Goal: Complete application form

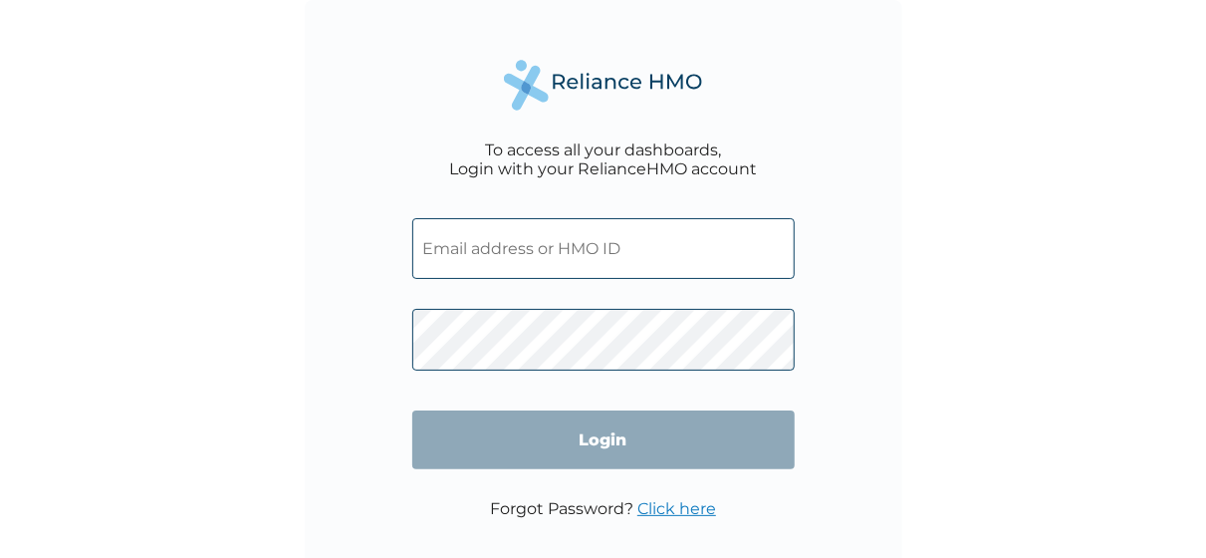
click at [621, 253] on input "text" at bounding box center [603, 248] width 383 height 61
click at [579, 264] on input "text" at bounding box center [603, 248] width 383 height 61
paste input "MYD/10060/A"
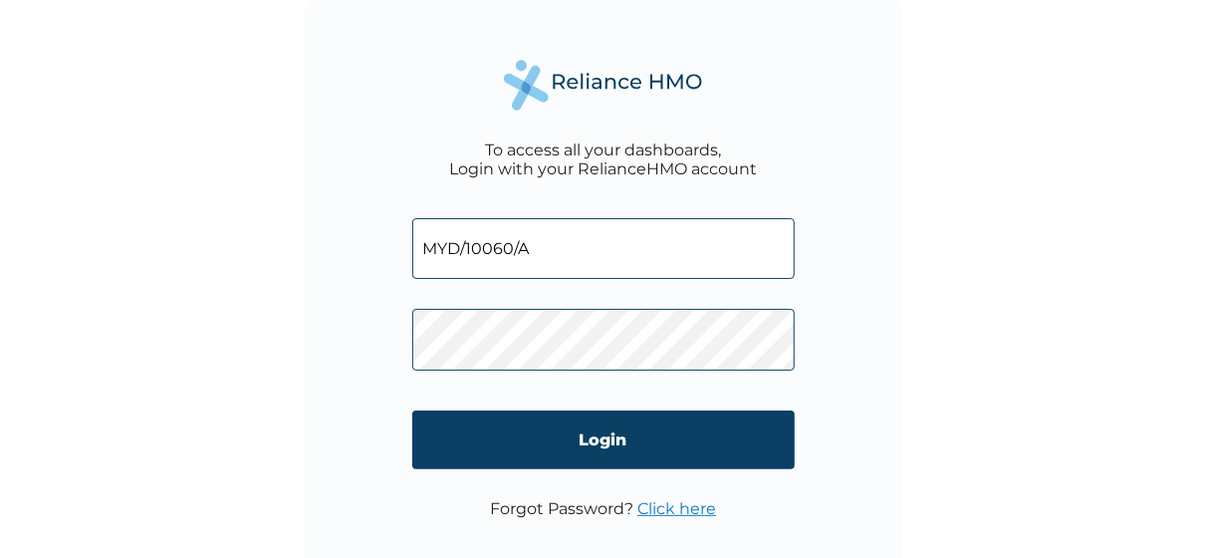
type input "MYD/10060/A"
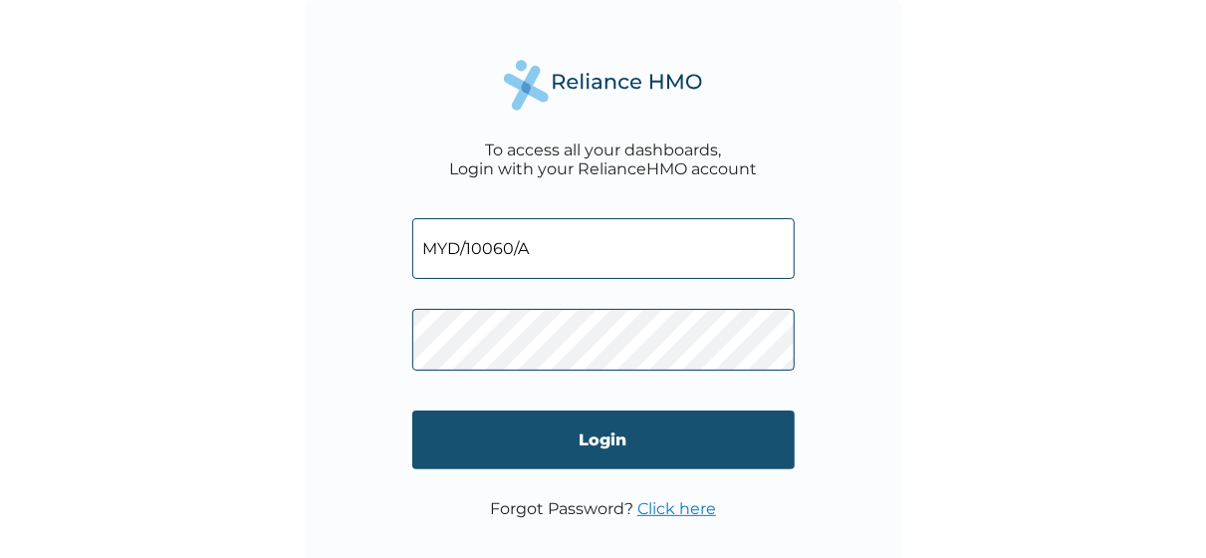
click at [709, 438] on input "Login" at bounding box center [603, 439] width 383 height 59
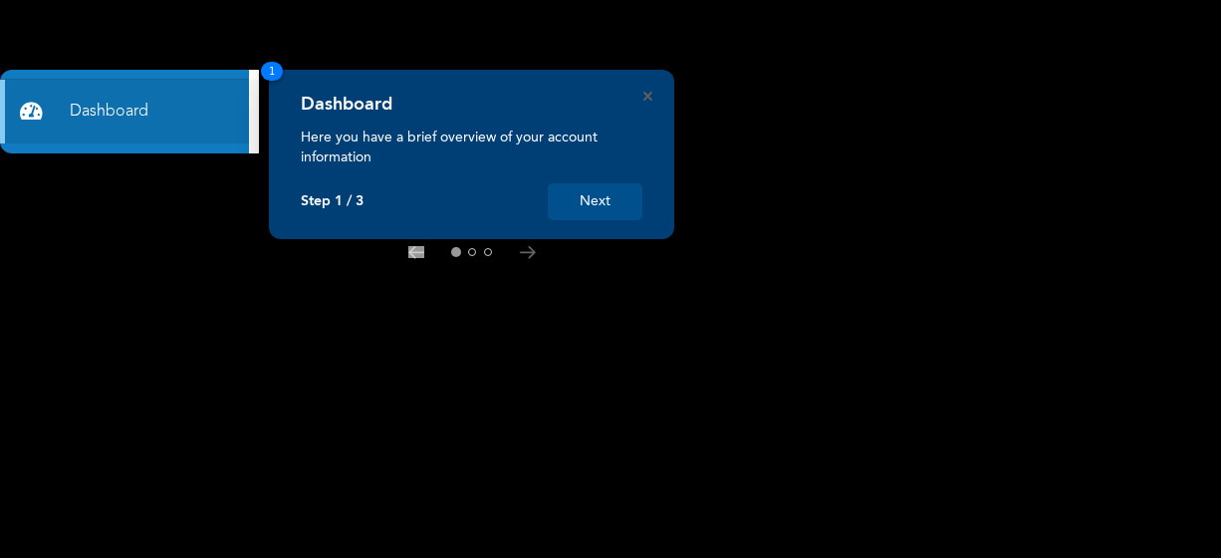
click at [605, 211] on button "Next" at bounding box center [595, 201] width 95 height 37
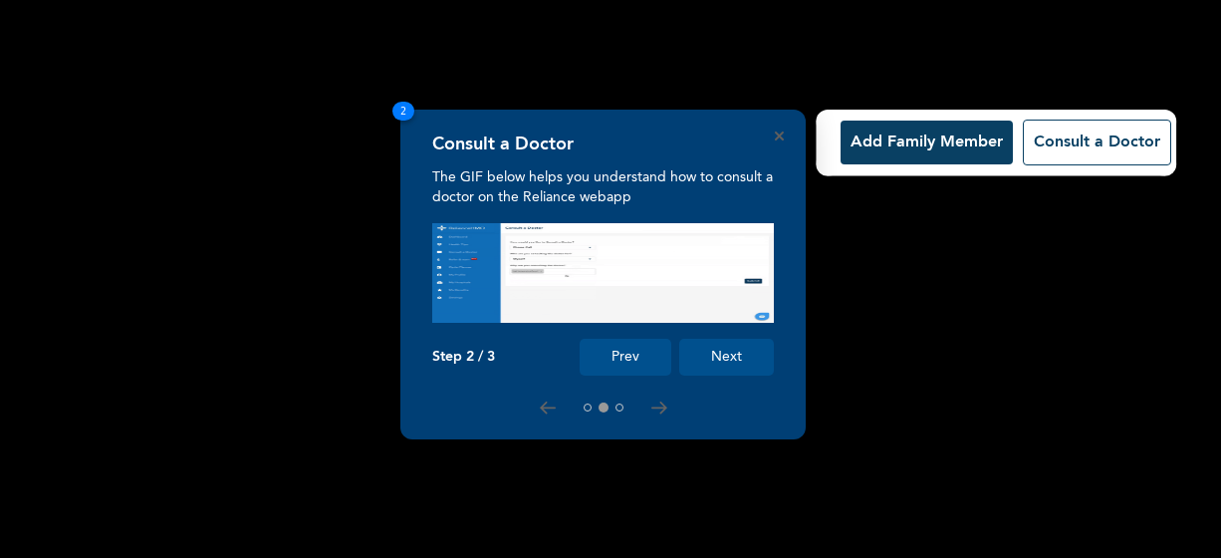
click at [710, 349] on button "Next" at bounding box center [726, 357] width 95 height 37
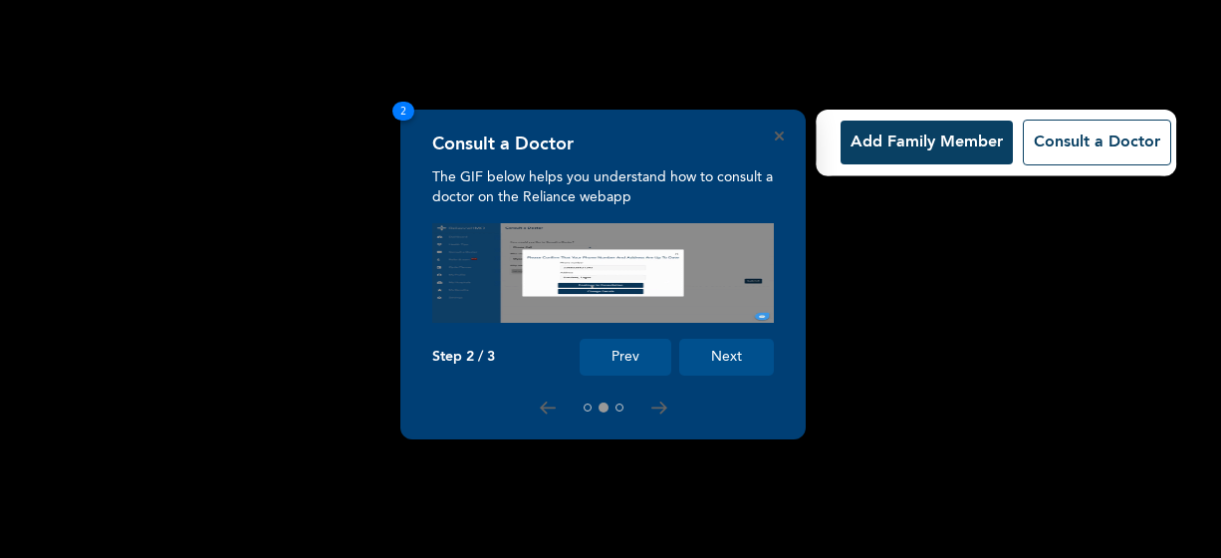
scroll to position [213, 0]
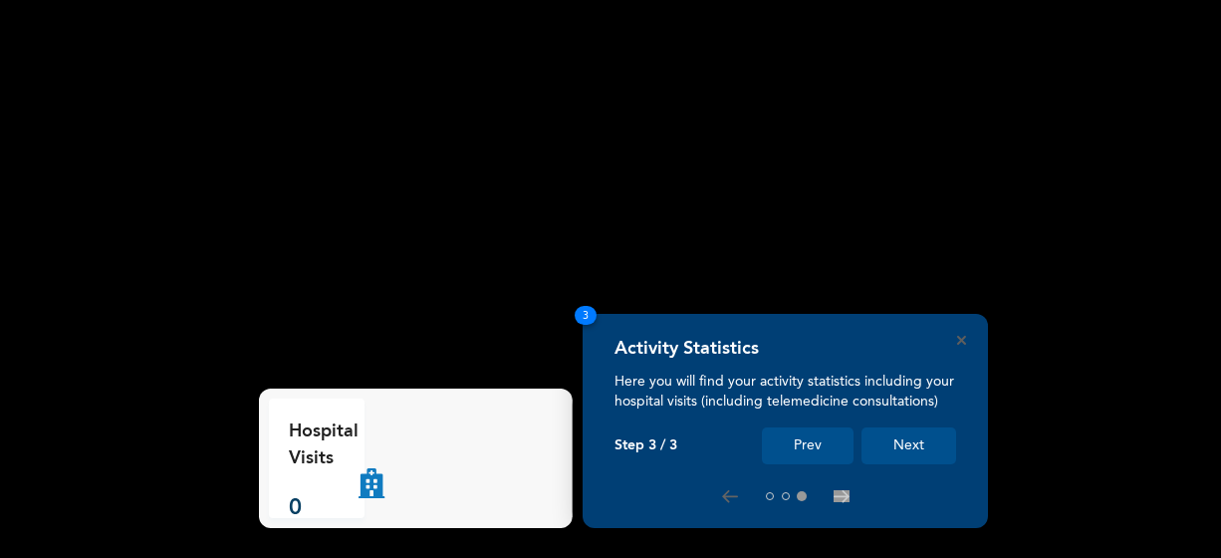
click at [906, 447] on button "Next" at bounding box center [909, 445] width 95 height 37
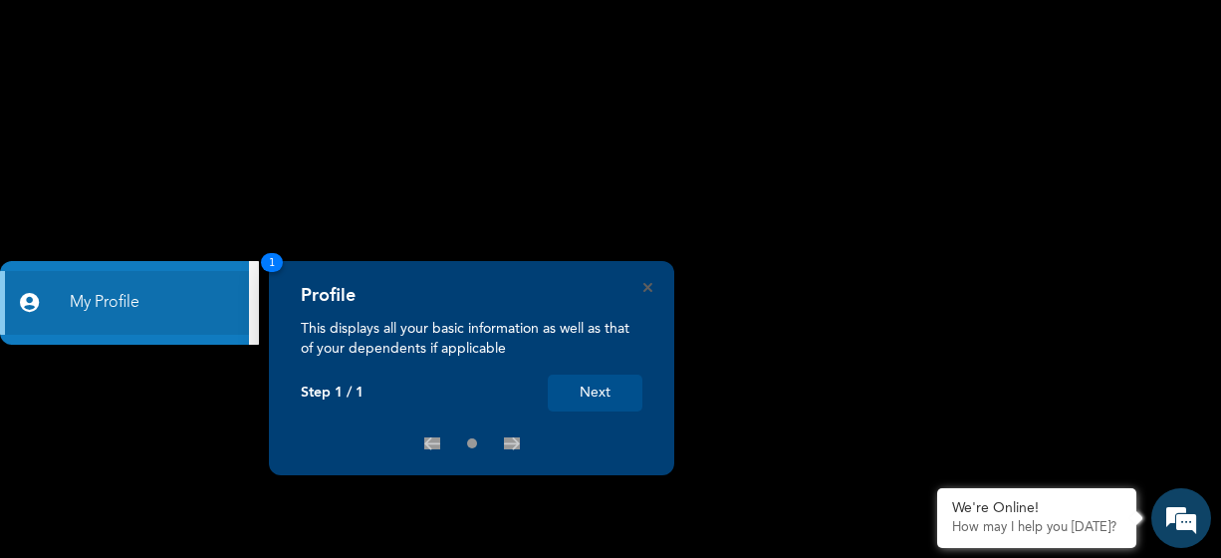
click at [595, 386] on button "Next" at bounding box center [595, 393] width 95 height 37
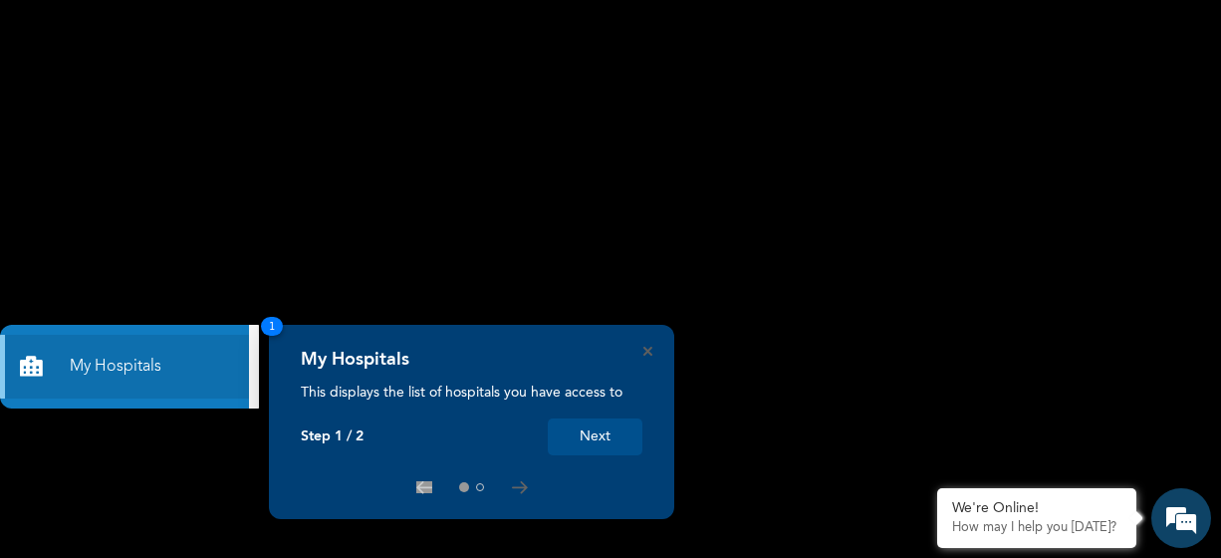
click at [379, 23] on rect at bounding box center [610, 279] width 1221 height 558
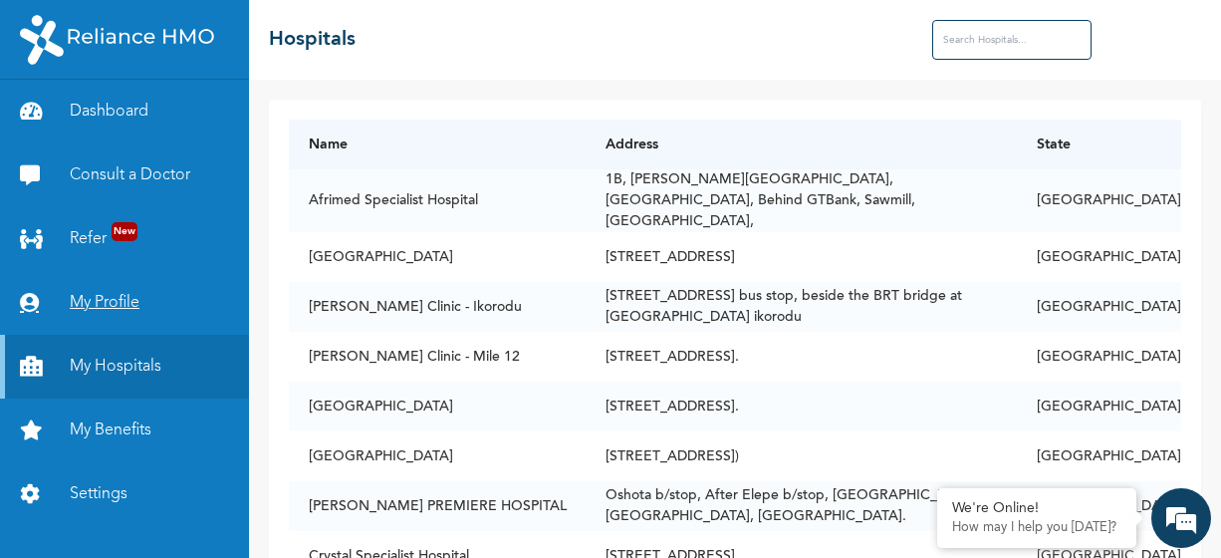
click at [115, 298] on link "My Profile" at bounding box center [124, 303] width 249 height 64
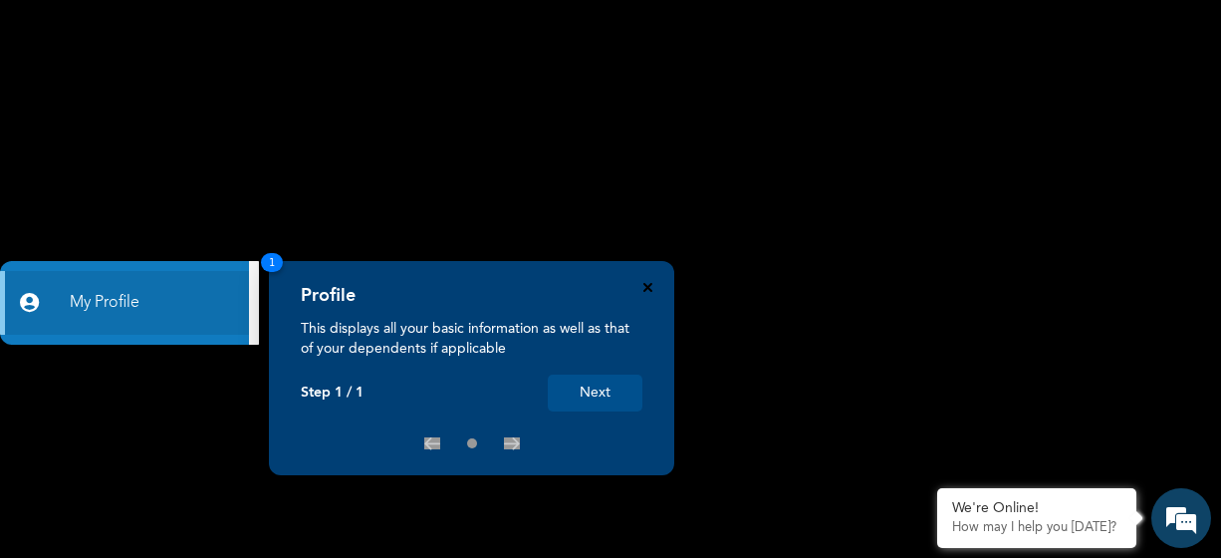
click at [644, 285] on icon "Close" at bounding box center [648, 287] width 9 height 9
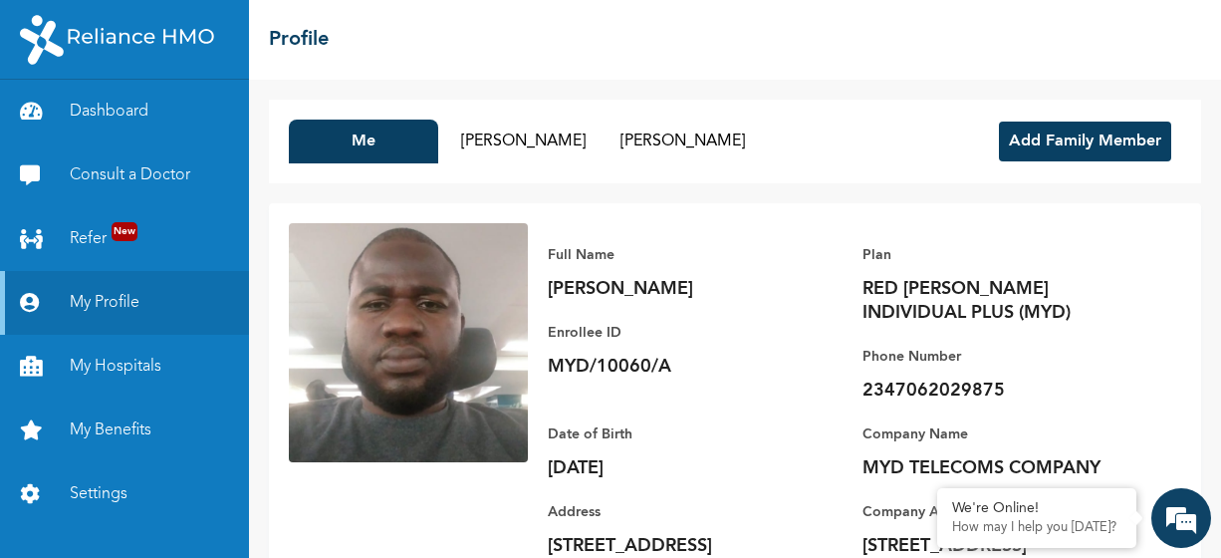
click at [1065, 142] on button "Add Family Member" at bounding box center [1085, 142] width 172 height 40
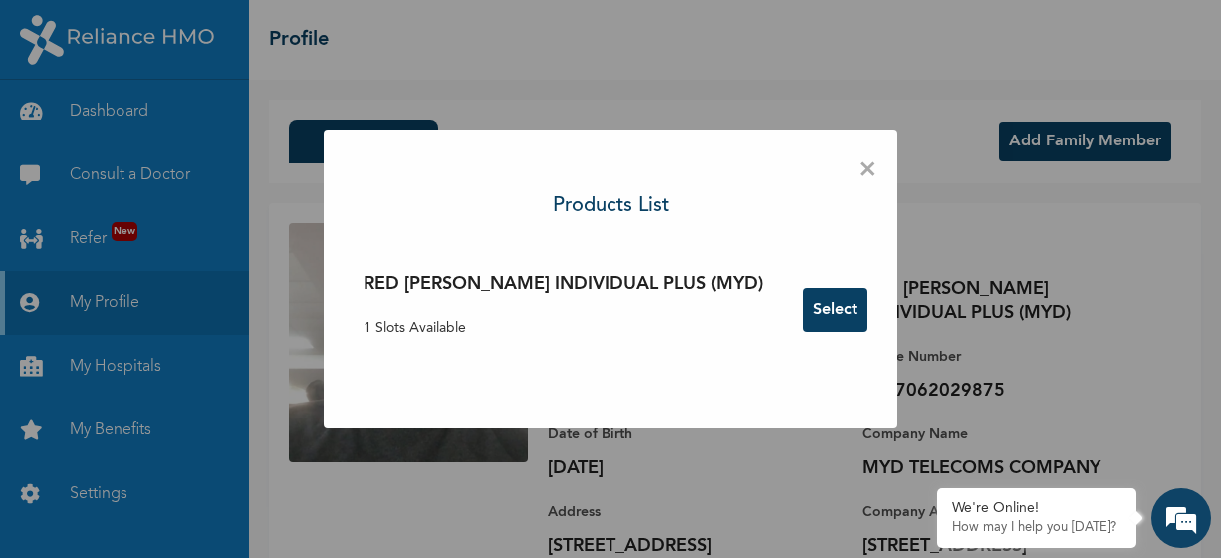
click at [803, 299] on button "Select" at bounding box center [835, 310] width 65 height 44
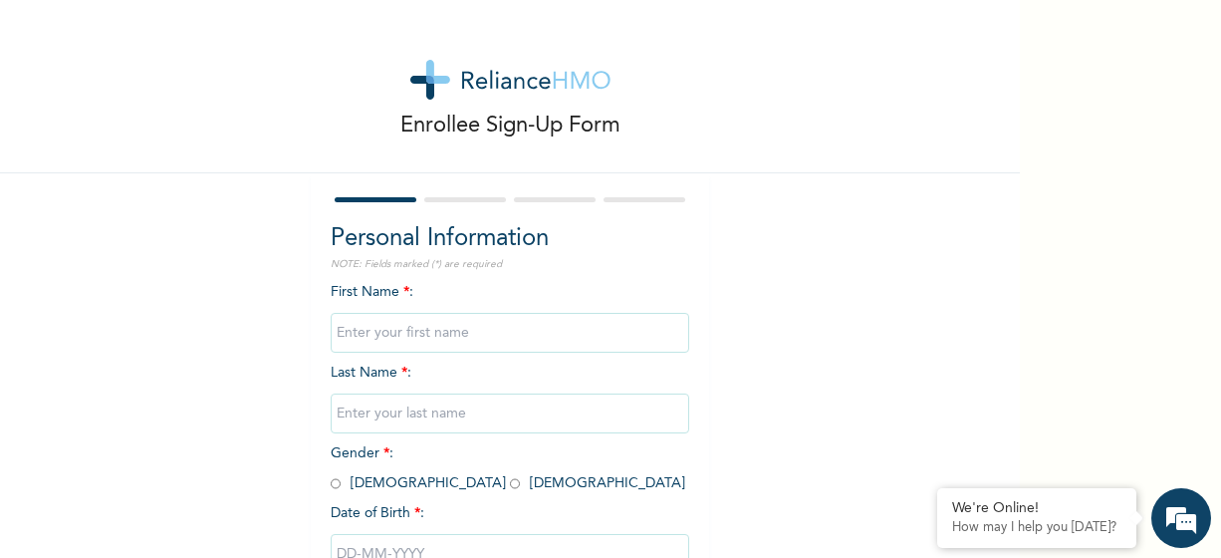
click at [375, 330] on input "text" at bounding box center [510, 333] width 359 height 40
type input "r"
type input "ROHEEMAT"
type input "SALAWU"
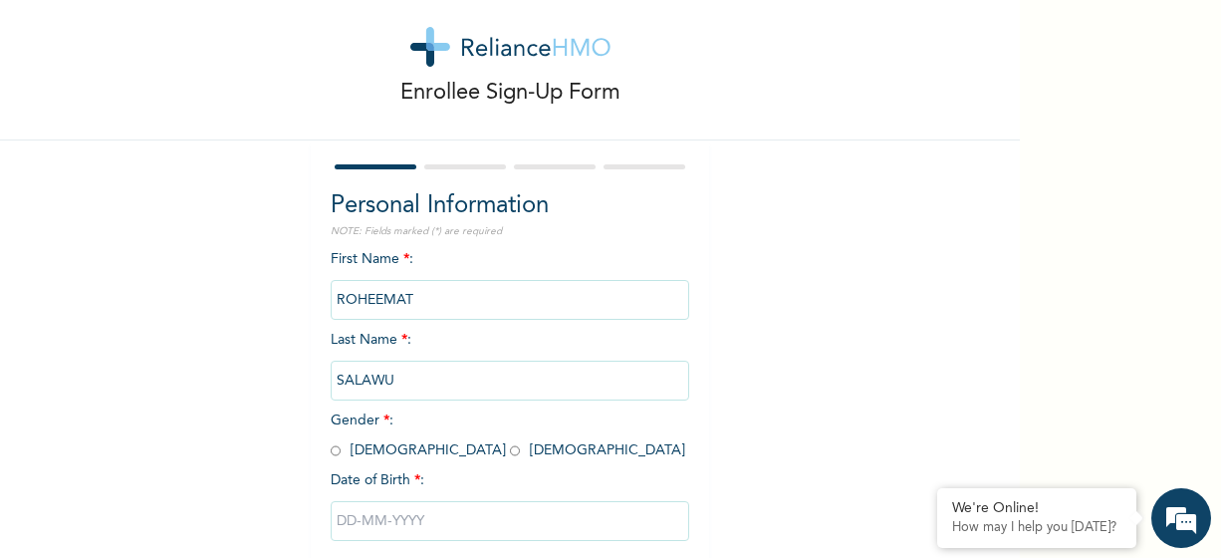
click at [510, 449] on input "radio" at bounding box center [515, 450] width 10 height 19
radio input "true"
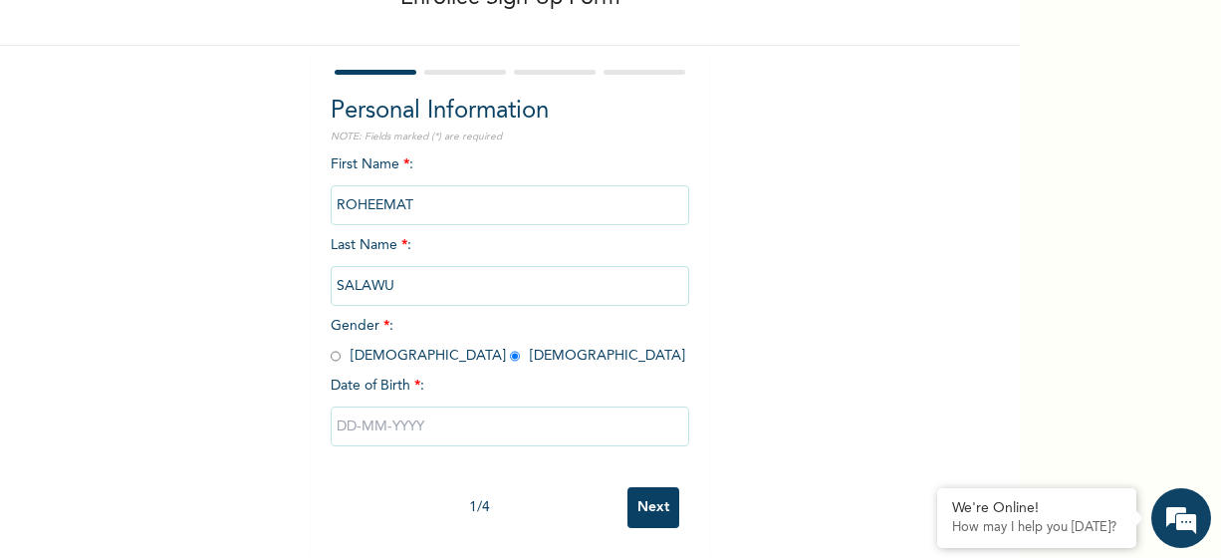
scroll to position [144, 0]
click at [522, 413] on input "text" at bounding box center [510, 426] width 359 height 40
select select "7"
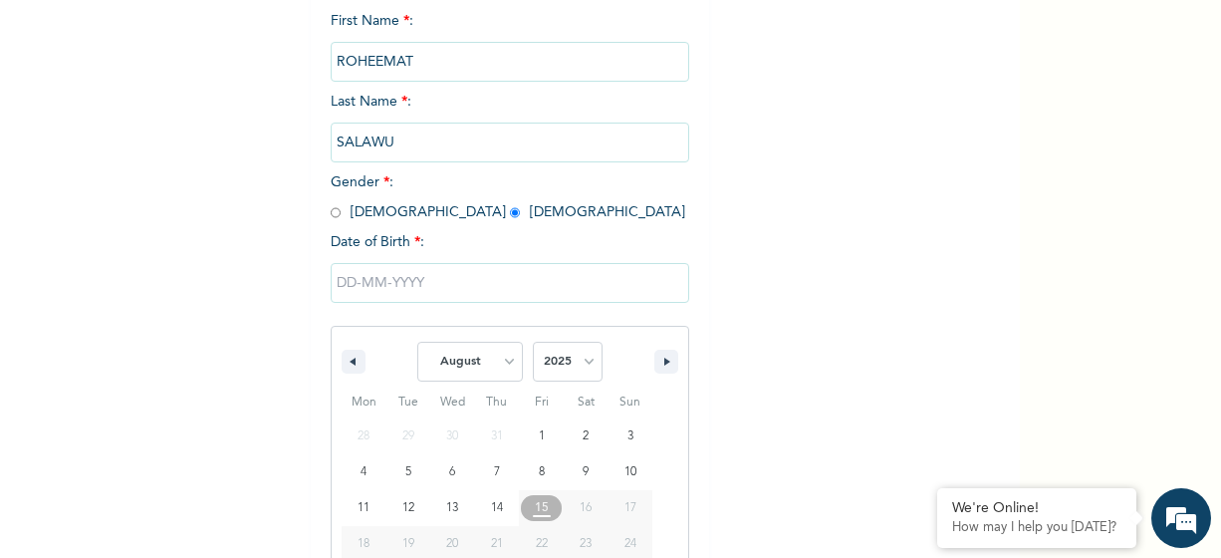
scroll to position [349, 0]
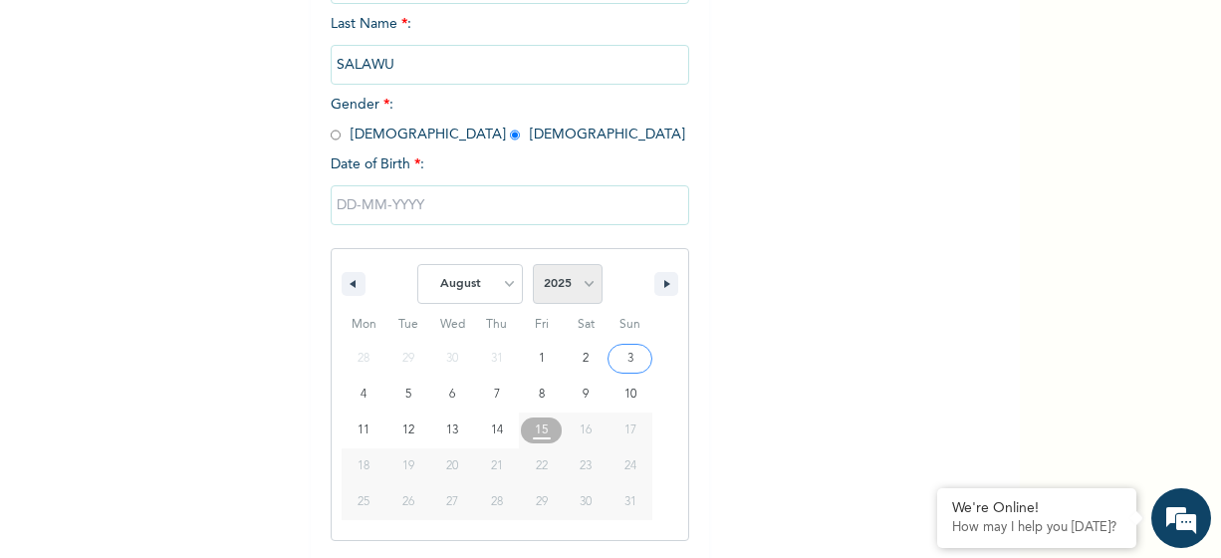
click at [578, 287] on select "2025 2024 2023 2022 2021 2020 2019 2018 2017 2016 2015 2014 2013 2012 2011 2010…" at bounding box center [568, 284] width 70 height 40
select select "2020"
click at [533, 267] on select "2025 2024 2023 2022 2021 2020 2019 2018 2017 2016 2015 2014 2013 2012 2011 2010…" at bounding box center [568, 284] width 70 height 40
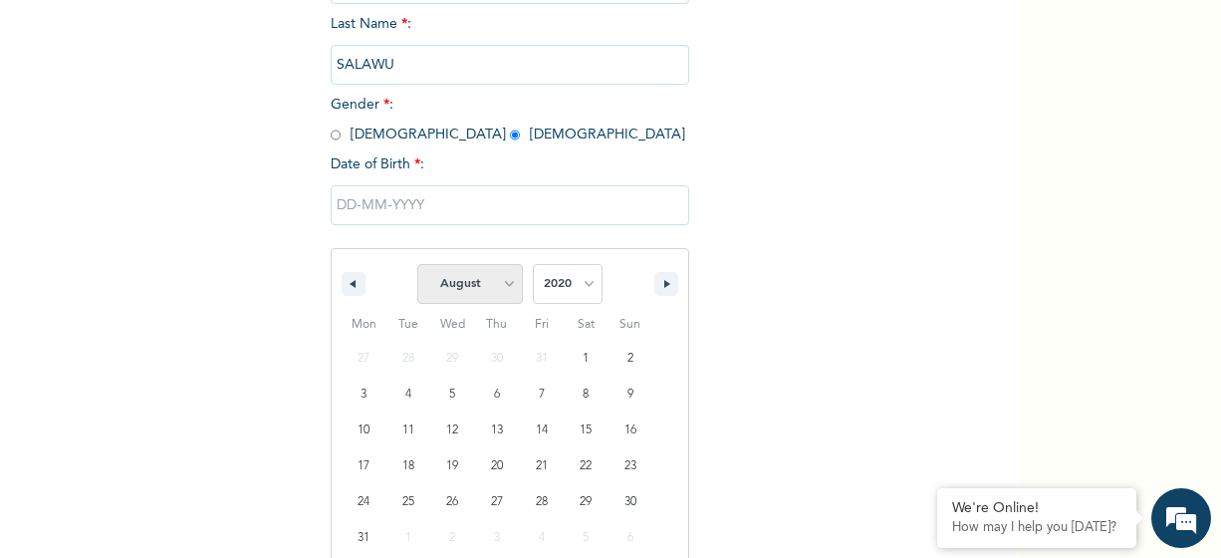
click at [497, 281] on select "January February March April May June July August September October November De…" at bounding box center [470, 284] width 106 height 40
select select "9"
click at [417, 267] on select "January February March April May June July August September October November De…" at bounding box center [470, 284] width 106 height 40
type input "[DATE]"
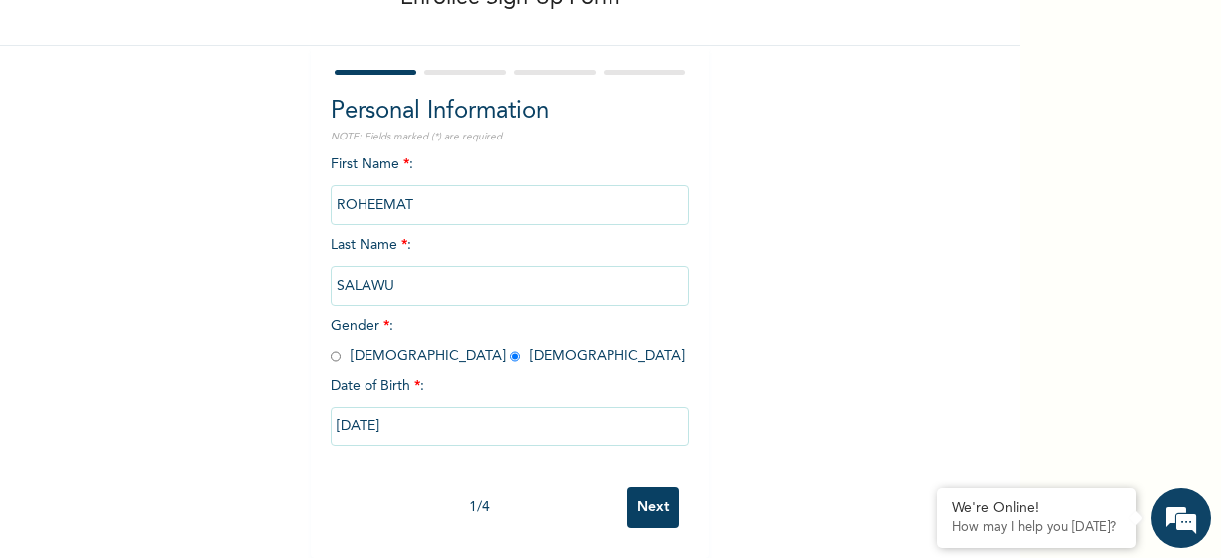
scroll to position [144, 0]
click at [662, 489] on input "Next" at bounding box center [654, 507] width 52 height 41
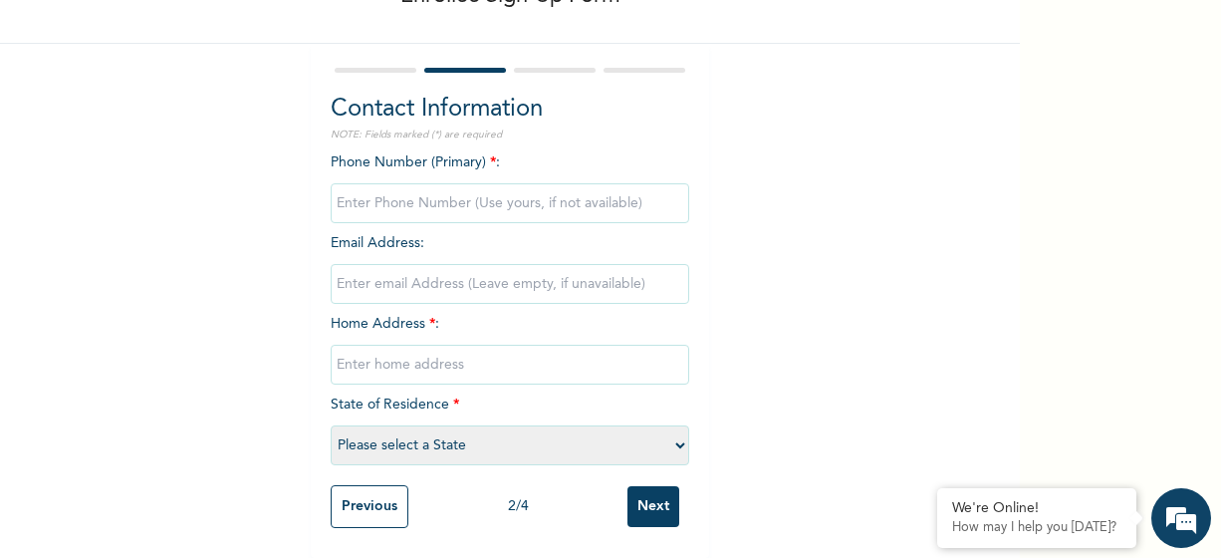
click at [535, 187] on input "phone" at bounding box center [510, 203] width 359 height 40
type input "23407030160566"
click at [564, 268] on input "email" at bounding box center [510, 284] width 359 height 40
click at [551, 270] on input "email" at bounding box center [510, 284] width 359 height 40
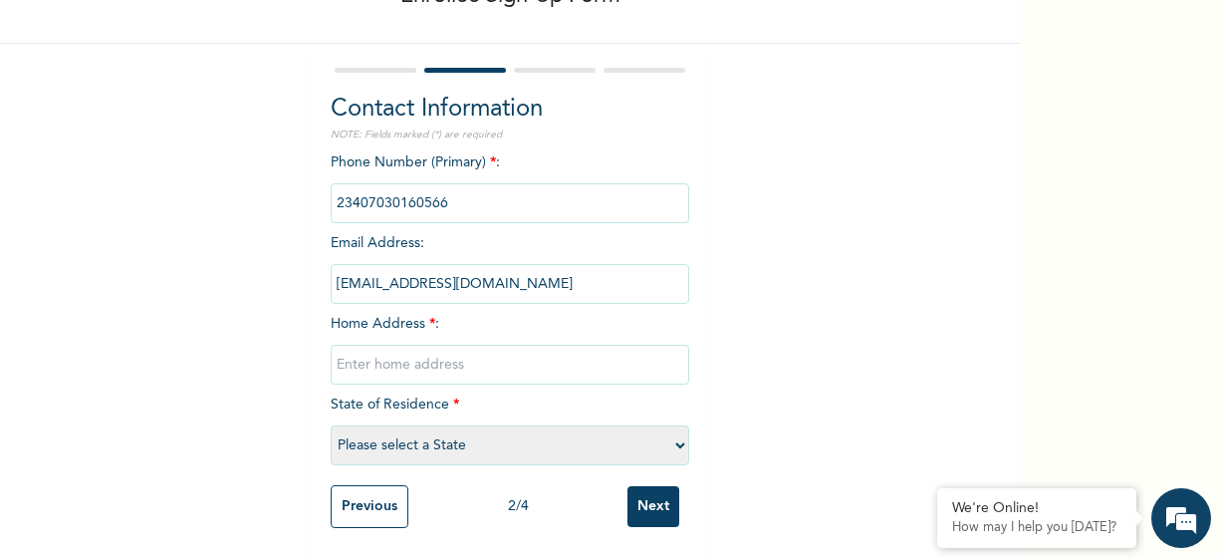
type input "[EMAIL_ADDRESS][DOMAIN_NAME]"
click at [539, 345] on input "text" at bounding box center [510, 365] width 359 height 40
type input "14, AKIN OGUNLEWE ROAD, [GEOGRAPHIC_DATA], [GEOGRAPHIC_DATA]"
click at [541, 429] on select "Please select a State [PERSON_NAME] (FCT) [PERSON_NAME] Ibom [GEOGRAPHIC_DATA] …" at bounding box center [510, 445] width 359 height 40
select select "25"
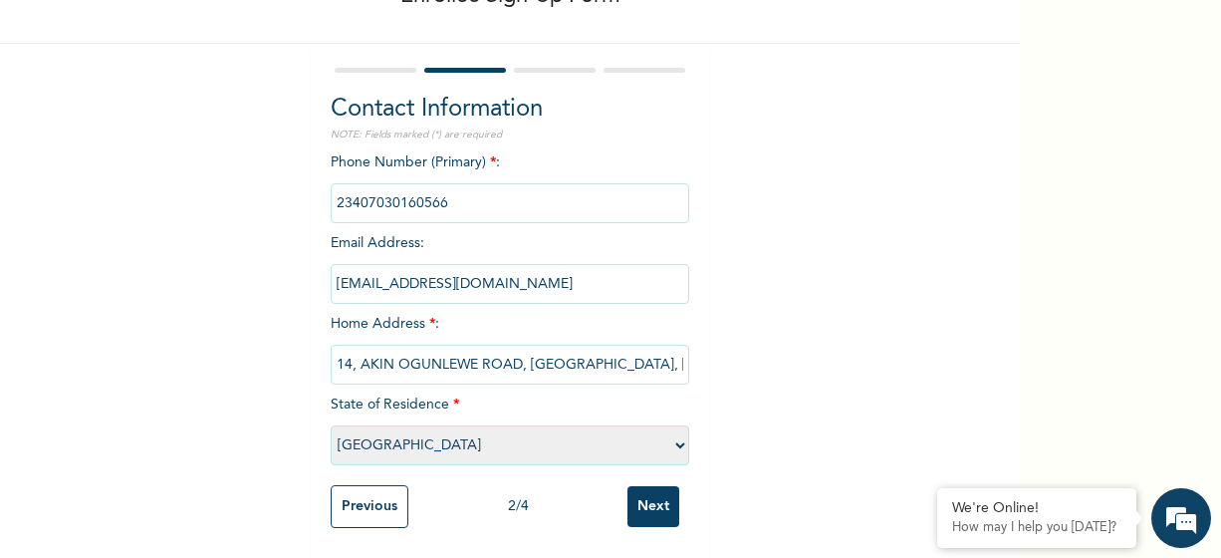
click at [331, 425] on select "Please select a State [PERSON_NAME] (FCT) [PERSON_NAME] Ibom [GEOGRAPHIC_DATA] …" at bounding box center [510, 445] width 359 height 40
click at [644, 488] on input "Next" at bounding box center [654, 506] width 52 height 41
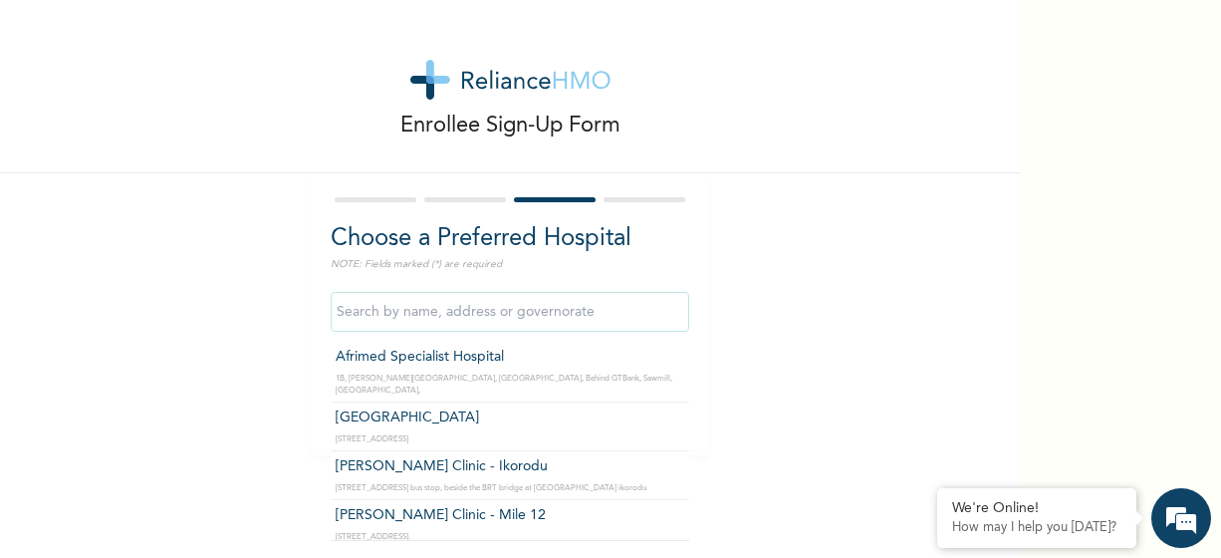
click at [538, 322] on input "text" at bounding box center [510, 312] width 359 height 40
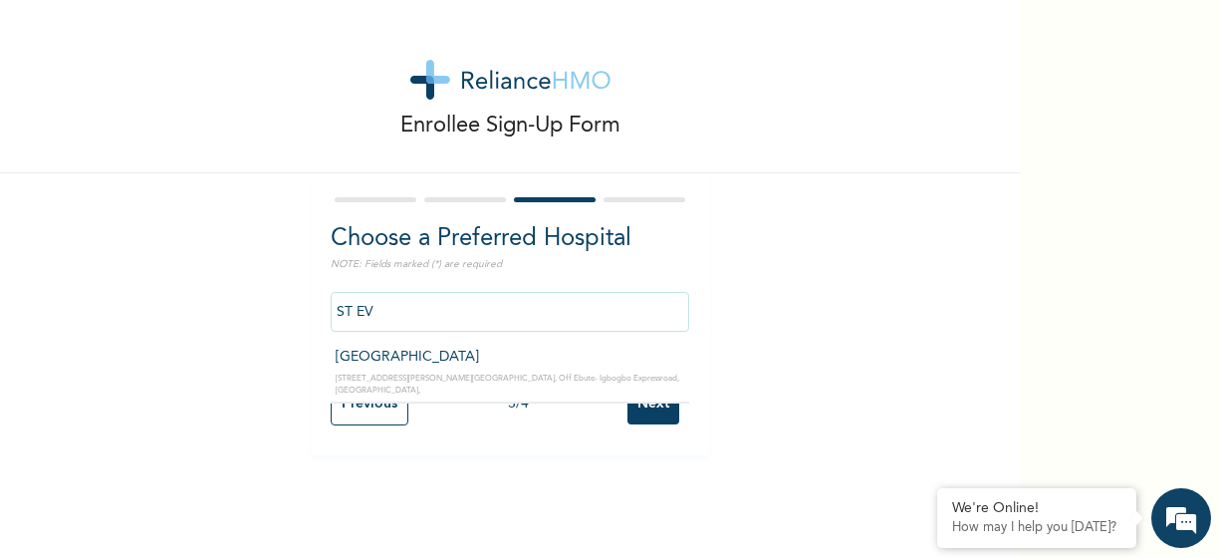
type input "[GEOGRAPHIC_DATA]"
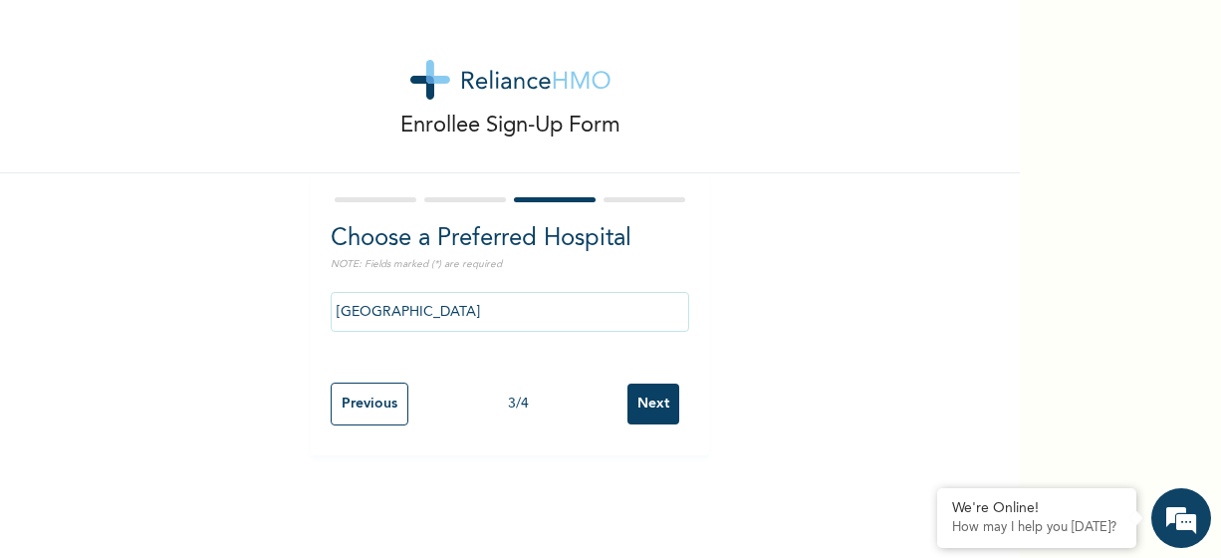
click at [637, 394] on input "Next" at bounding box center [654, 404] width 52 height 41
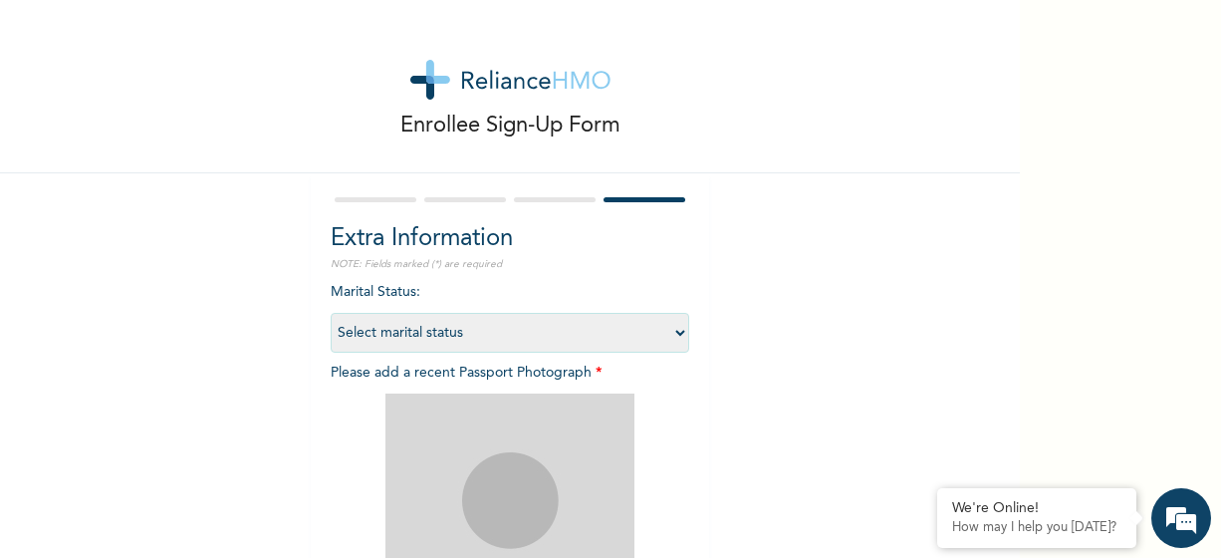
click at [548, 336] on select "Select marital status [DEMOGRAPHIC_DATA] Married [DEMOGRAPHIC_DATA] Widow/[DEMO…" at bounding box center [510, 333] width 359 height 40
select select "1"
click at [331, 313] on select "Select marital status [DEMOGRAPHIC_DATA] Married [DEMOGRAPHIC_DATA] Widow/[DEMO…" at bounding box center [510, 333] width 359 height 40
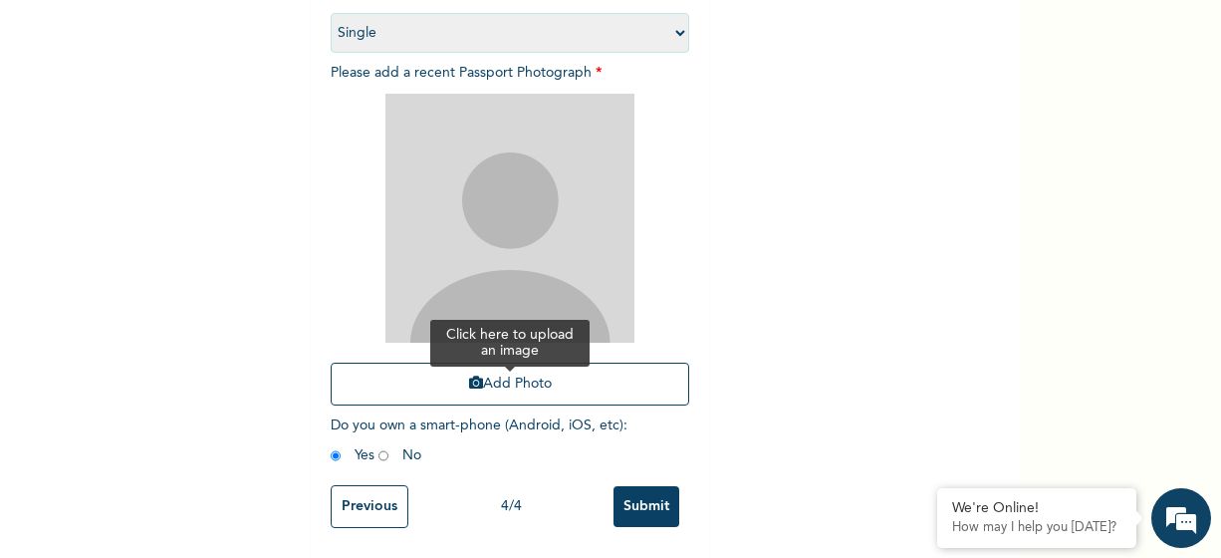
scroll to position [316, 0]
click at [557, 366] on button "Add Photo" at bounding box center [510, 384] width 359 height 43
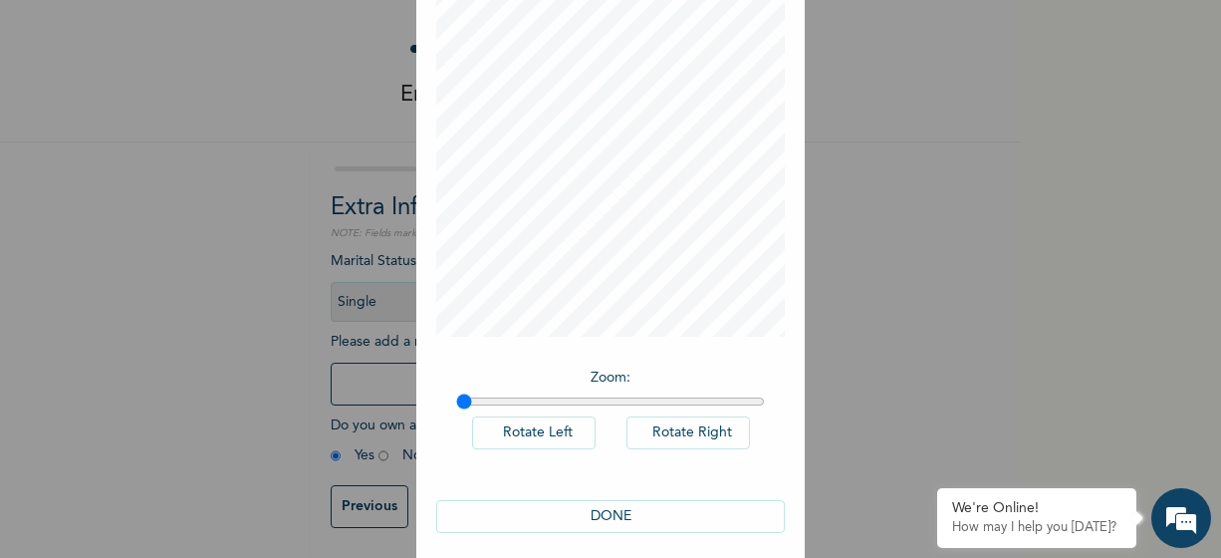
scroll to position [131, 0]
click at [621, 492] on button "DONE" at bounding box center [610, 508] width 349 height 33
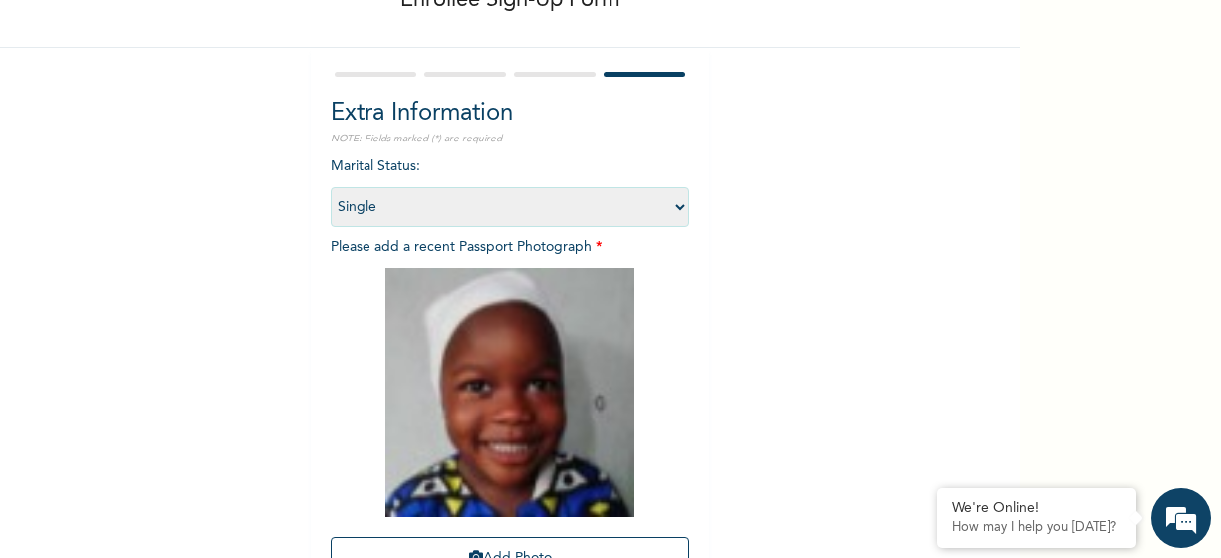
scroll to position [316, 0]
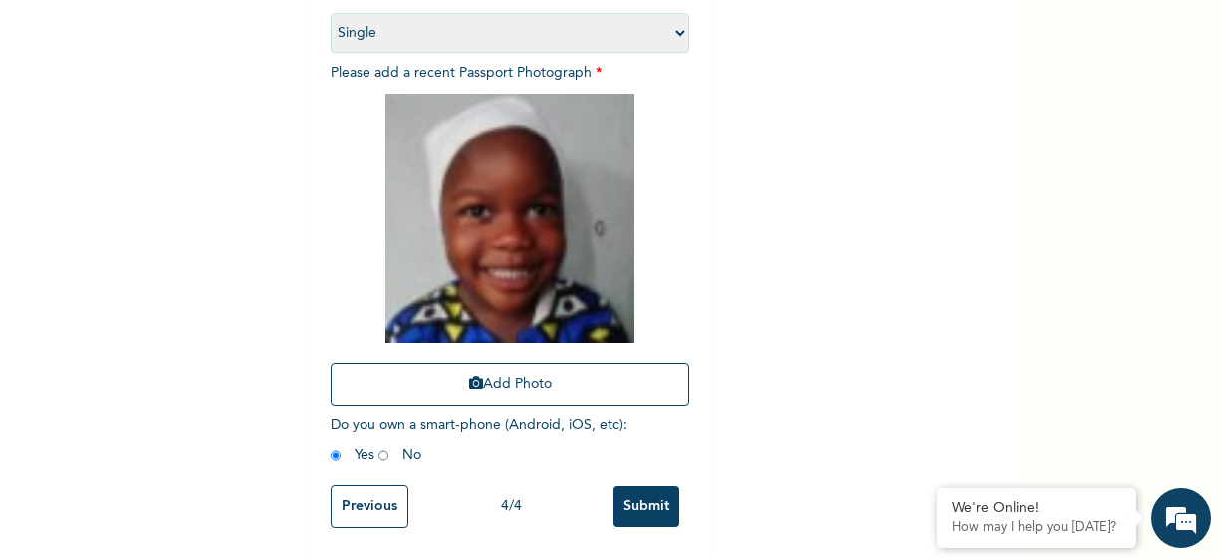
click at [654, 486] on input "Submit" at bounding box center [647, 506] width 66 height 41
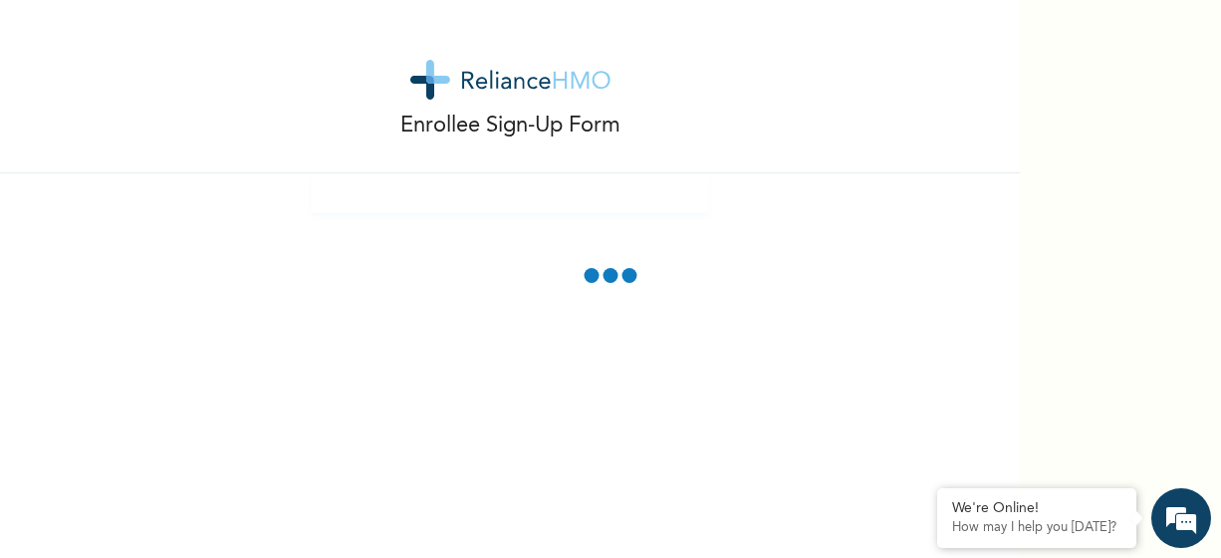
scroll to position [0, 0]
